Goal: Transaction & Acquisition: Purchase product/service

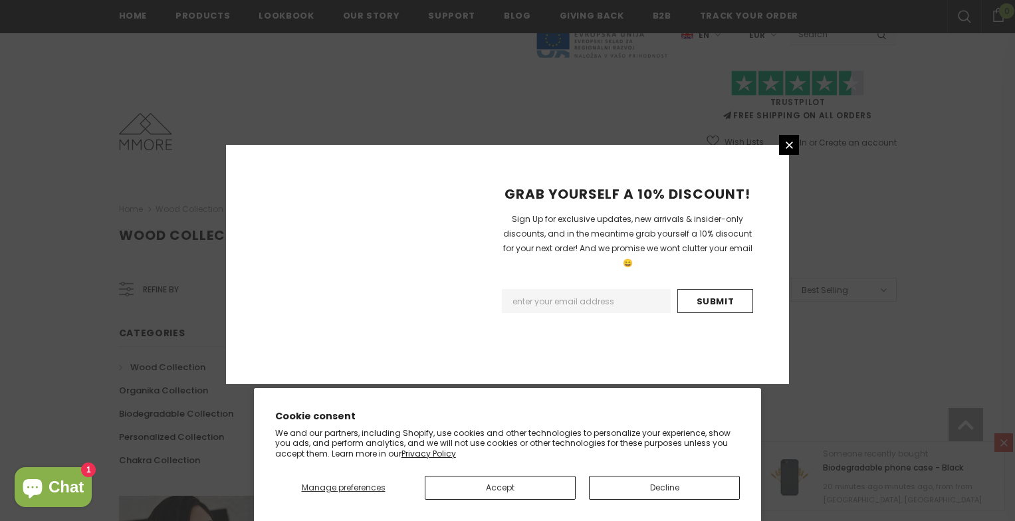
scroll to position [841, 0]
